Goal: Check status: Check status

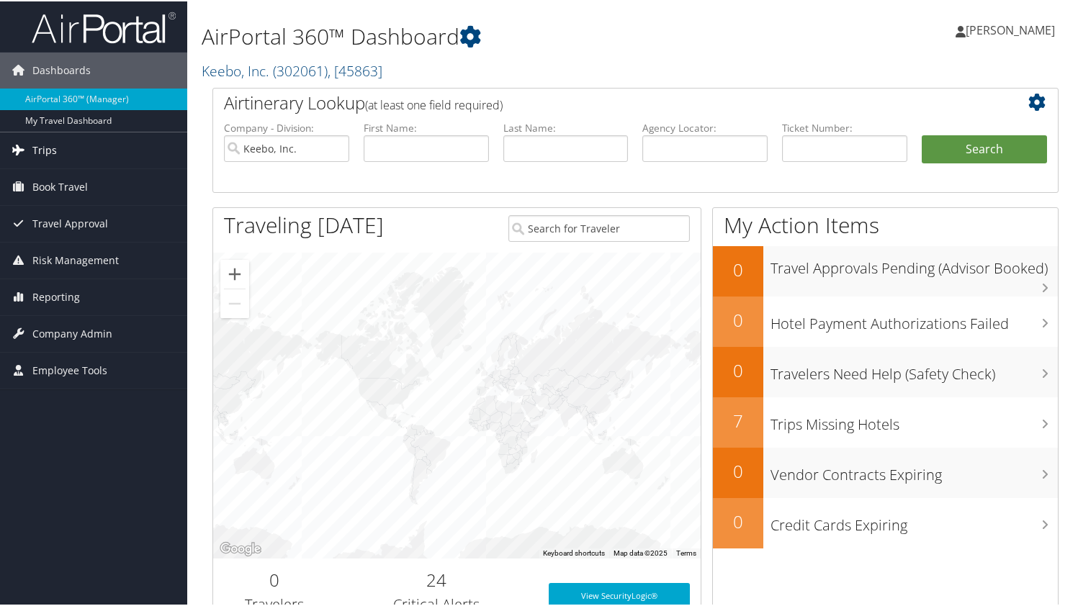
click at [81, 149] on link "Trips" at bounding box center [93, 149] width 187 height 36
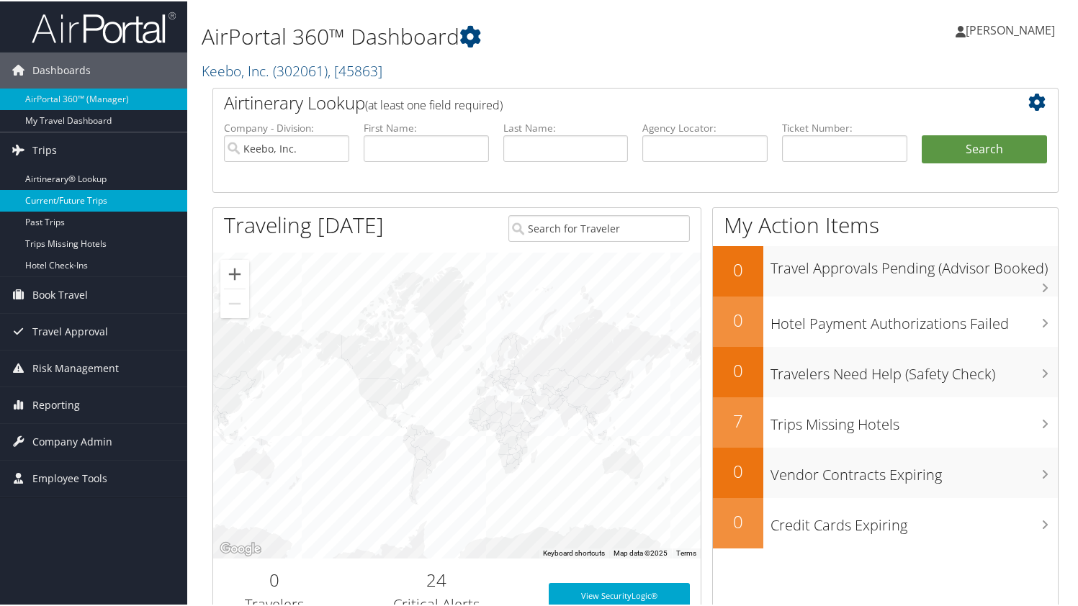
click at [91, 202] on link "Current/Future Trips" at bounding box center [93, 200] width 187 height 22
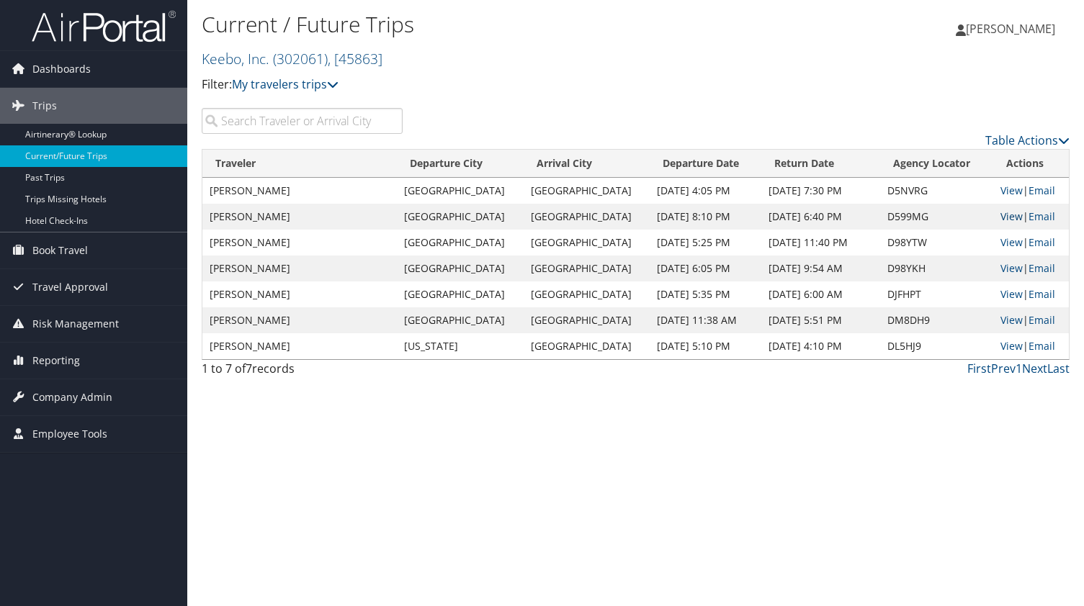
click at [1001, 217] on link "View" at bounding box center [1011, 217] width 22 height 14
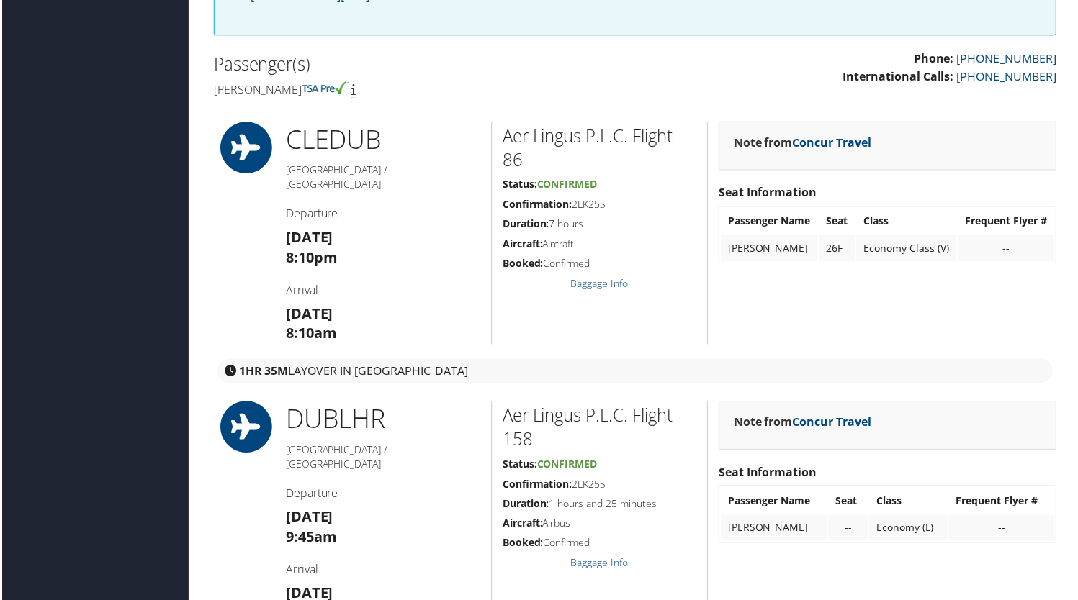
scroll to position [428, 0]
